Goal: Check status: Check status

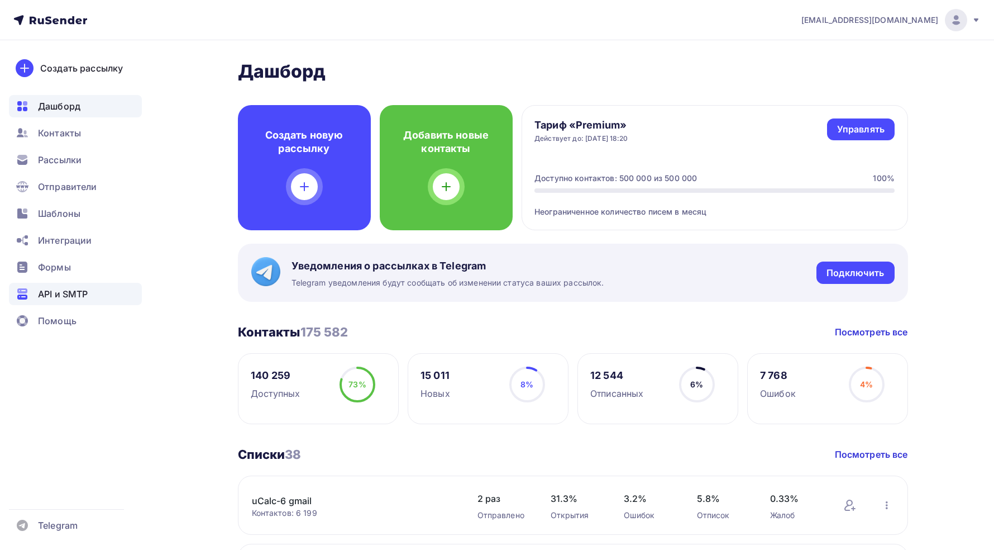
click at [78, 289] on span "API и SMTP" at bounding box center [63, 293] width 50 height 13
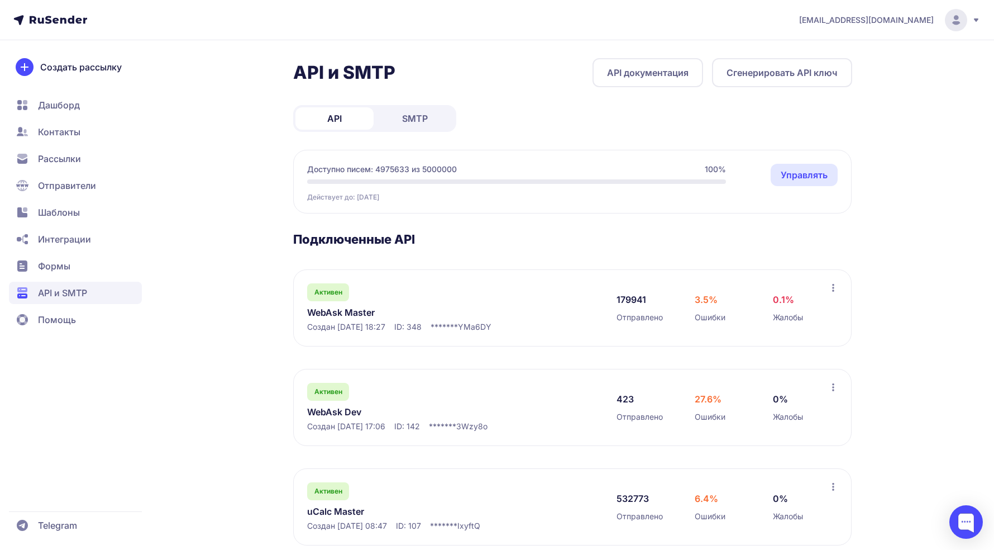
click at [354, 317] on link "WebAsk Master" at bounding box center [421, 312] width 229 height 13
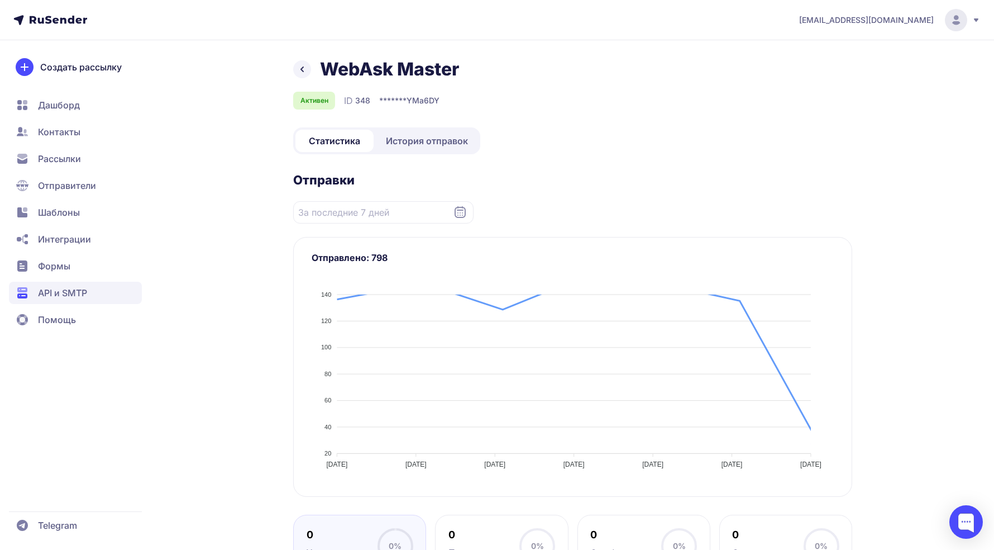
click at [446, 150] on link "История отправок" at bounding box center [427, 141] width 102 height 22
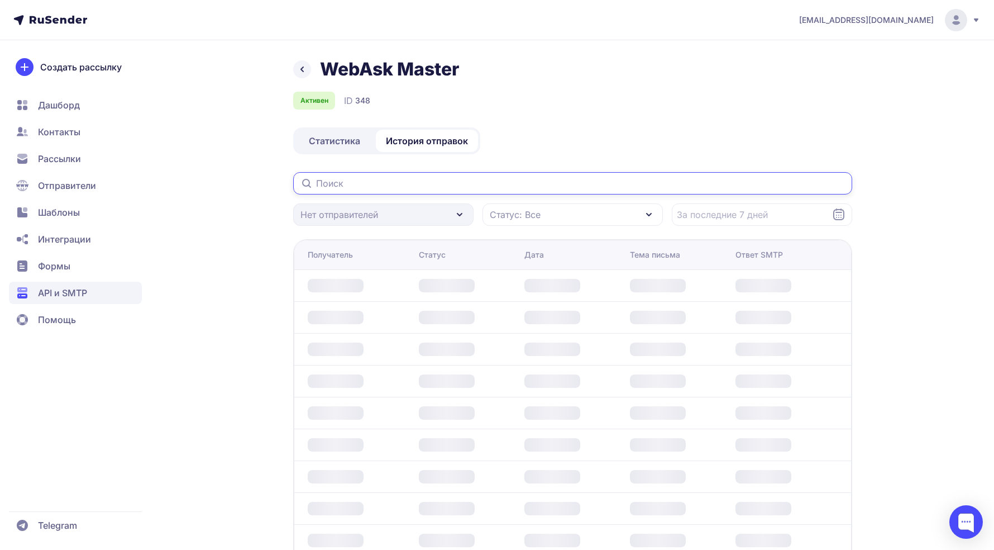
click at [382, 183] on input "text" at bounding box center [572, 183] width 559 height 22
paste input "y.gorinchan@trackad.ru"
type input "y.gorinchan@trackad.ru"
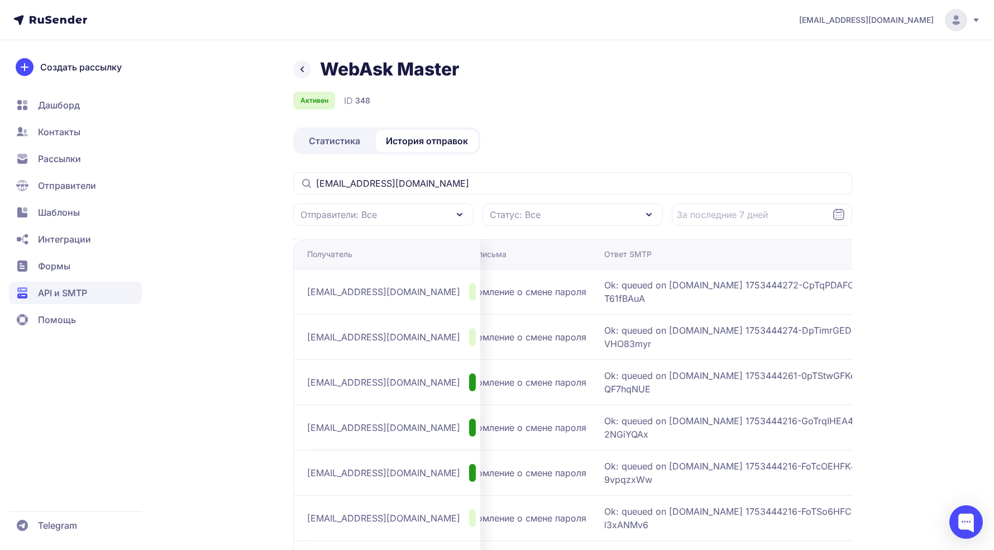
scroll to position [0, 217]
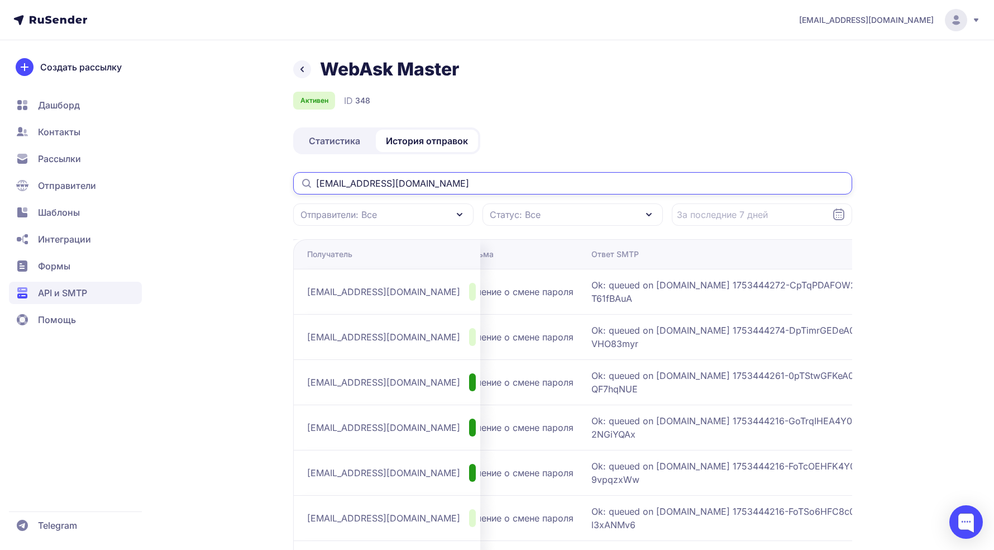
click at [384, 175] on input "y.gorinchan@trackad.ru" at bounding box center [572, 183] width 559 height 22
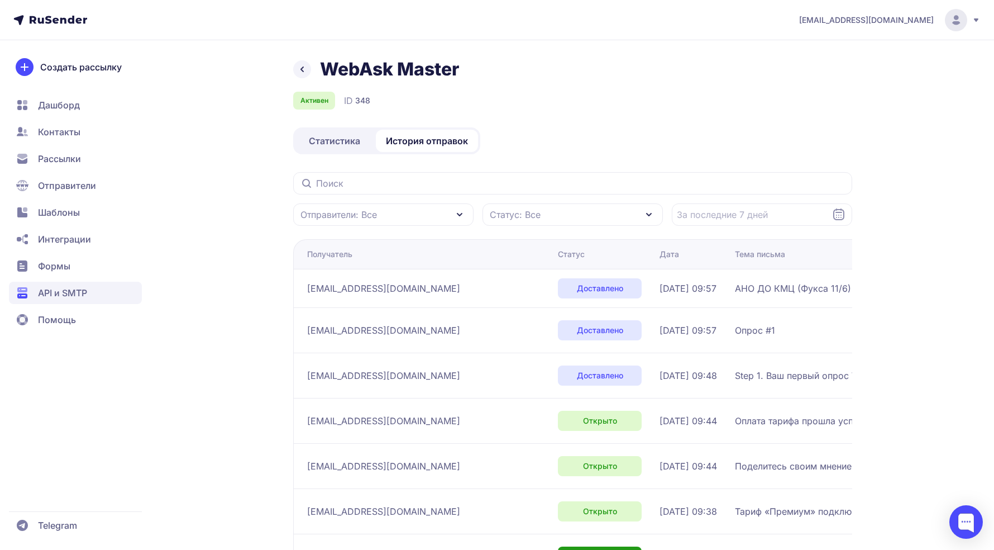
click at [678, 94] on div "Активен ID 348" at bounding box center [572, 101] width 559 height 18
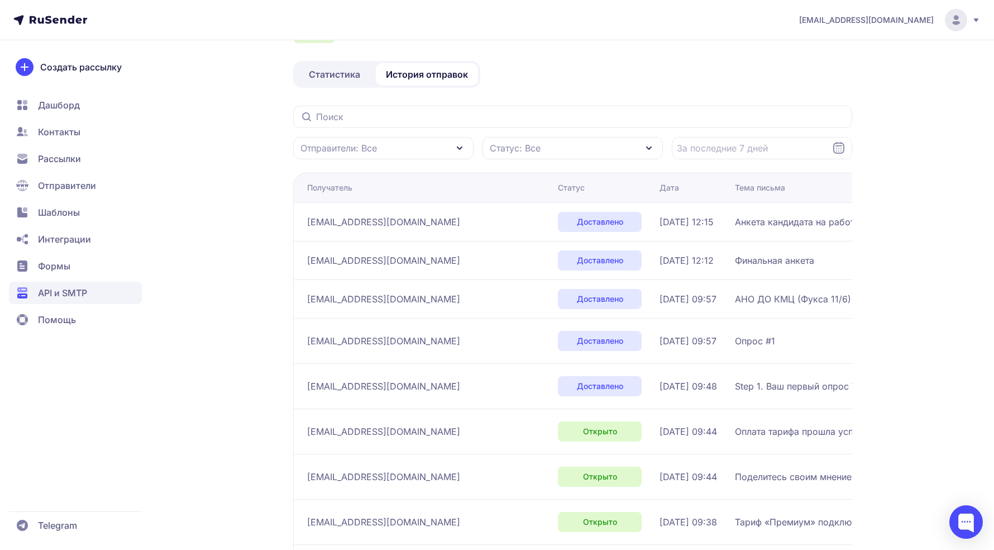
scroll to position [64, 0]
